Goal: Find specific page/section: Find specific page/section

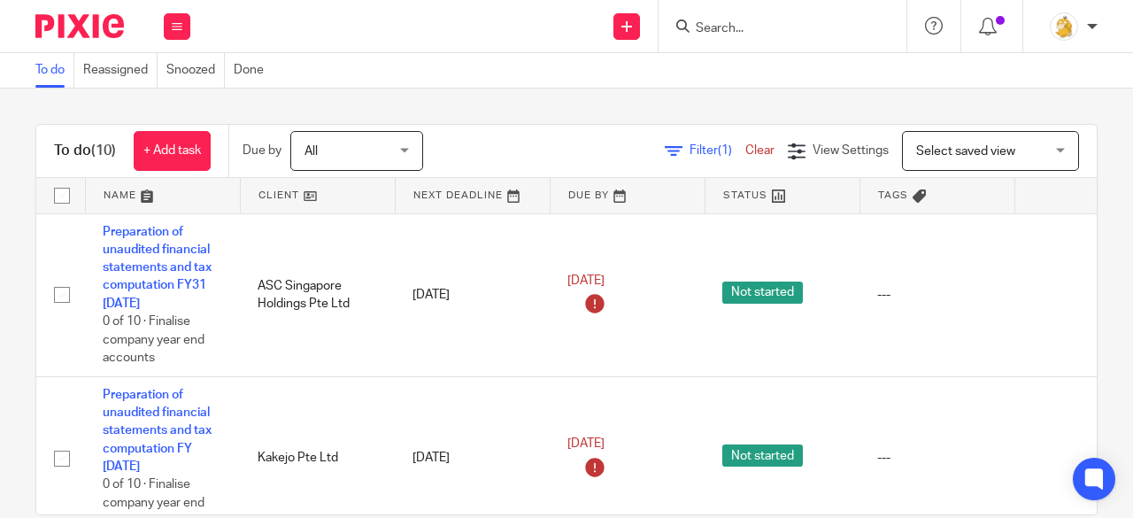
click at [746, 33] on input "Search" at bounding box center [773, 29] width 159 height 16
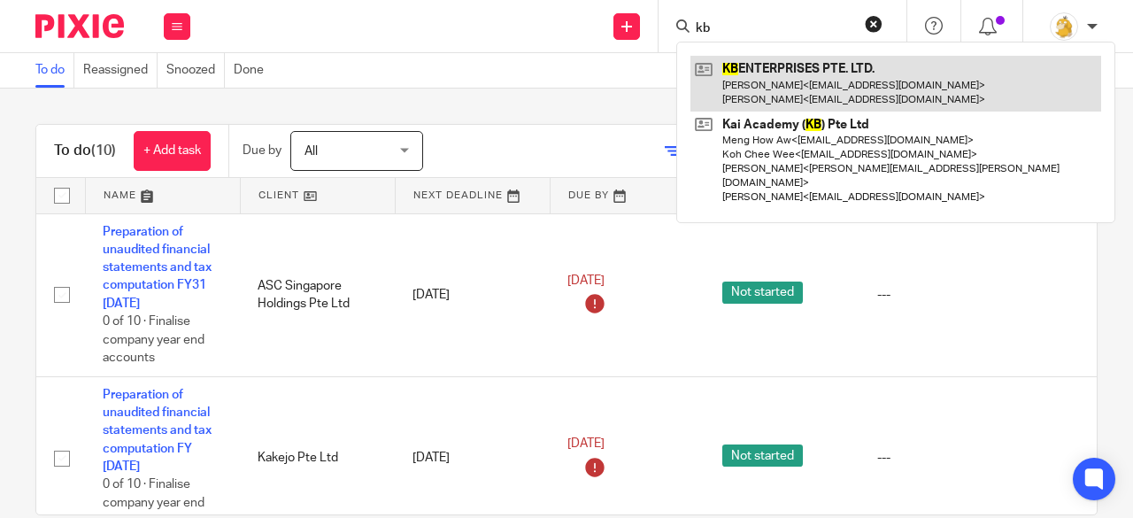
type input "kb"
click at [781, 76] on link at bounding box center [896, 83] width 411 height 55
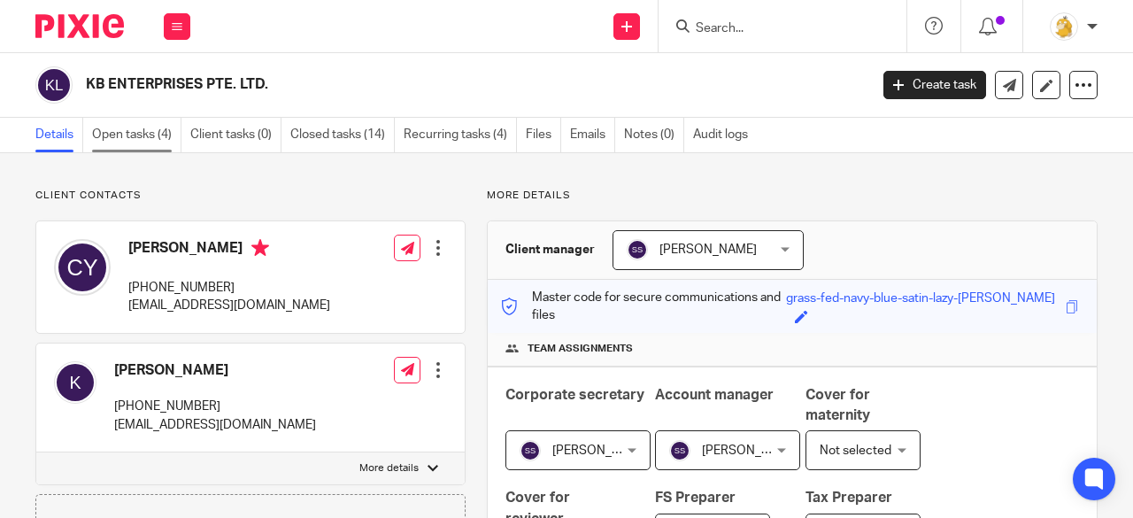
click at [147, 128] on link "Open tasks (4)" at bounding box center [136, 135] width 89 height 35
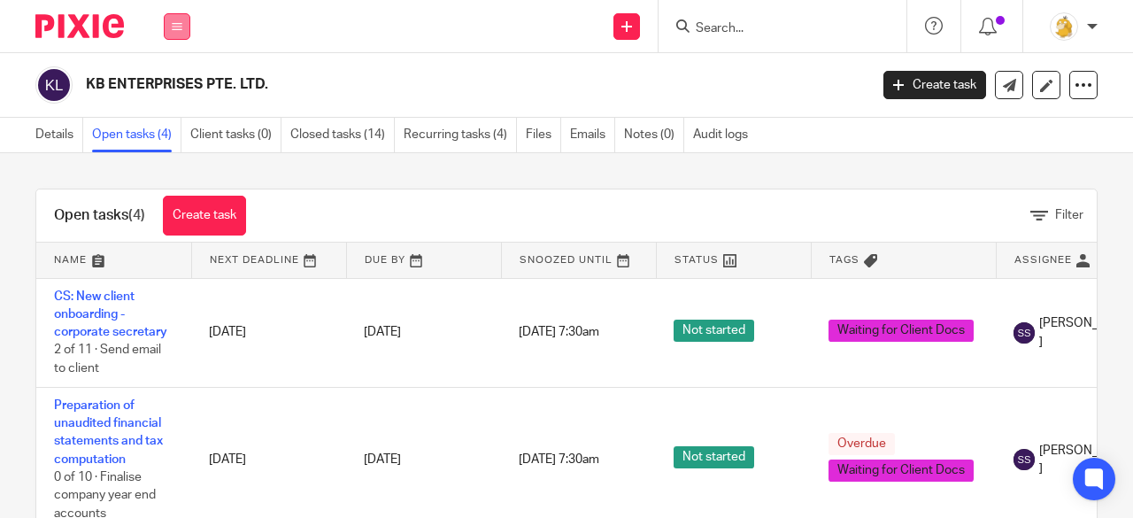
click at [166, 39] on div "Work Email Clients Team Reports Settings" at bounding box center [177, 26] width 62 height 52
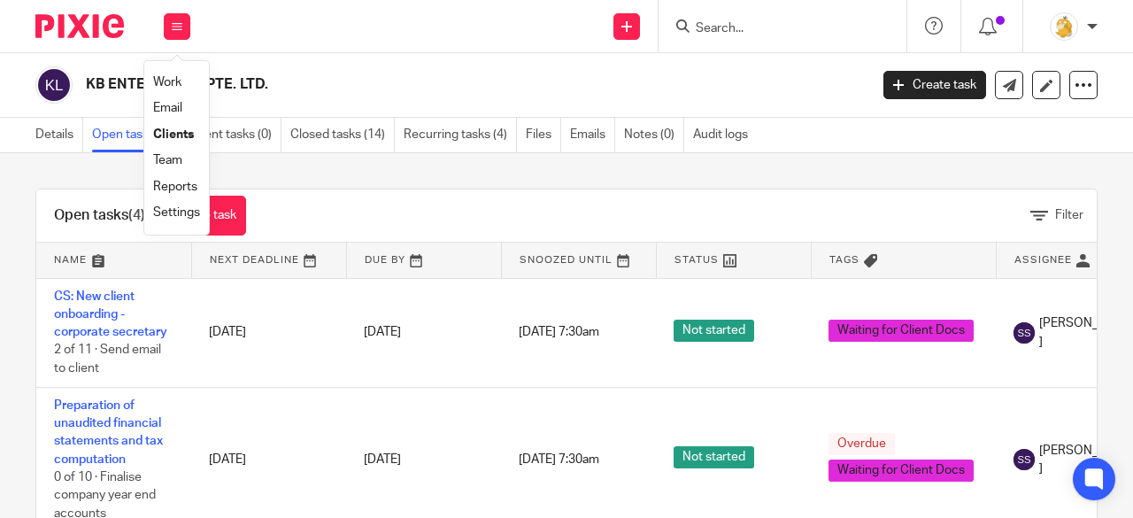
click at [172, 77] on link "Work" at bounding box center [167, 82] width 28 height 12
